Goal: Transaction & Acquisition: Purchase product/service

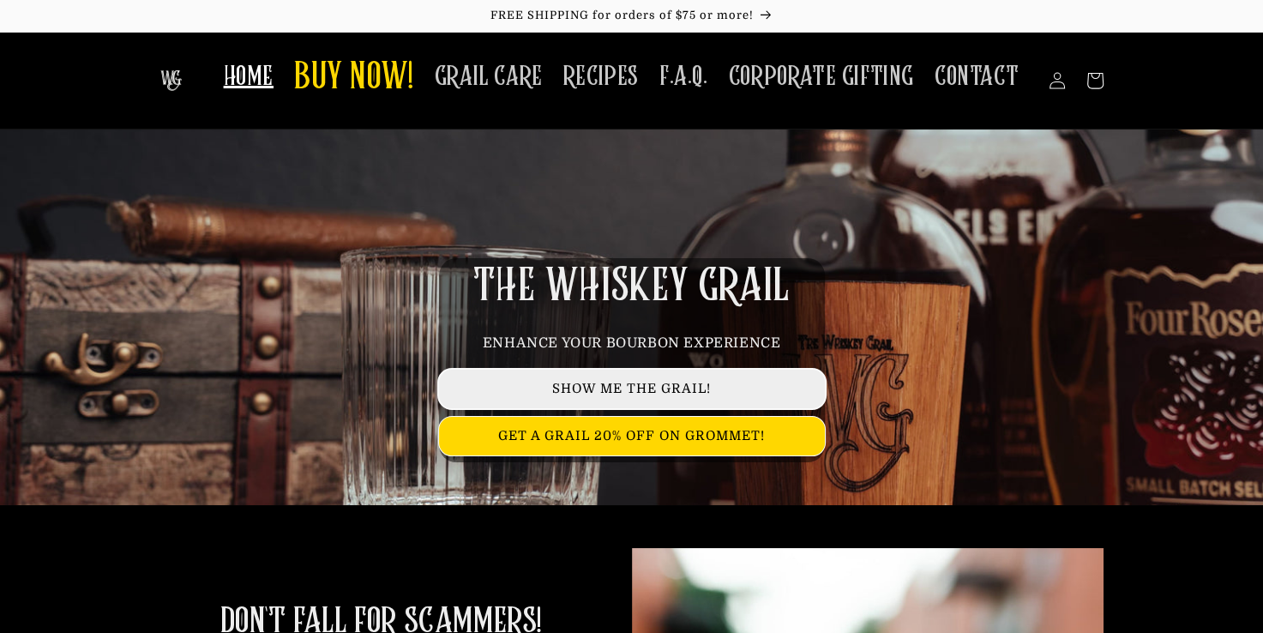
click at [617, 408] on link "SHOW ME THE GRAIL!" at bounding box center [632, 388] width 386 height 39
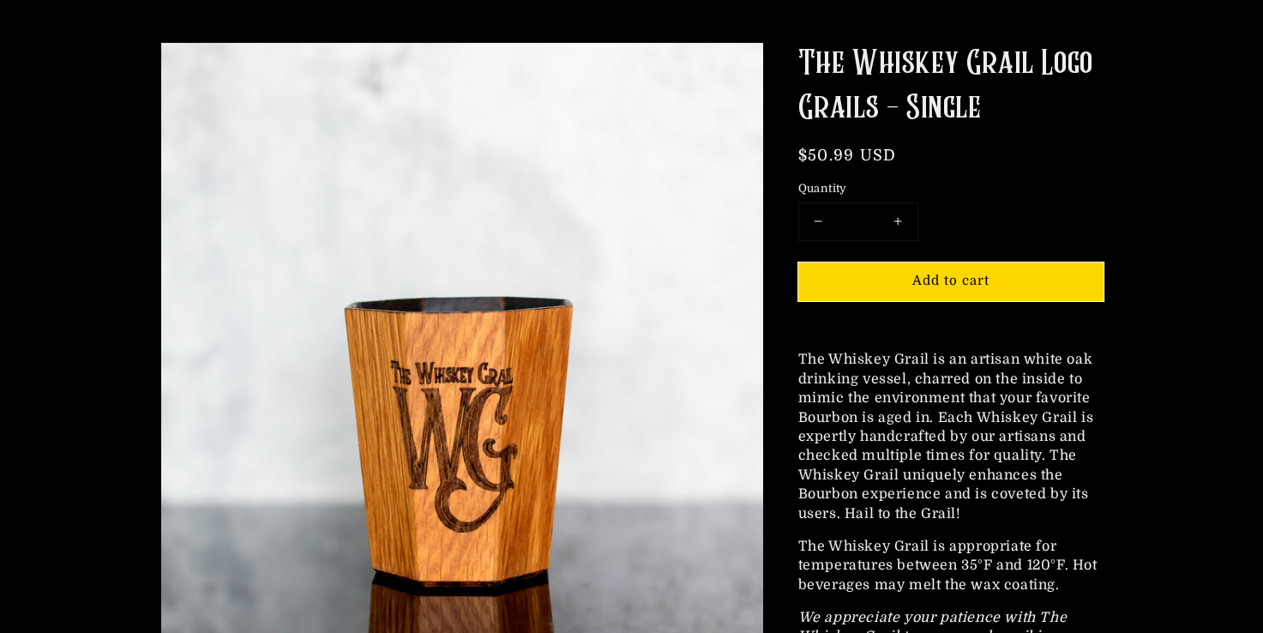
scroll to position [178, 0]
